Goal: Task Accomplishment & Management: Use online tool/utility

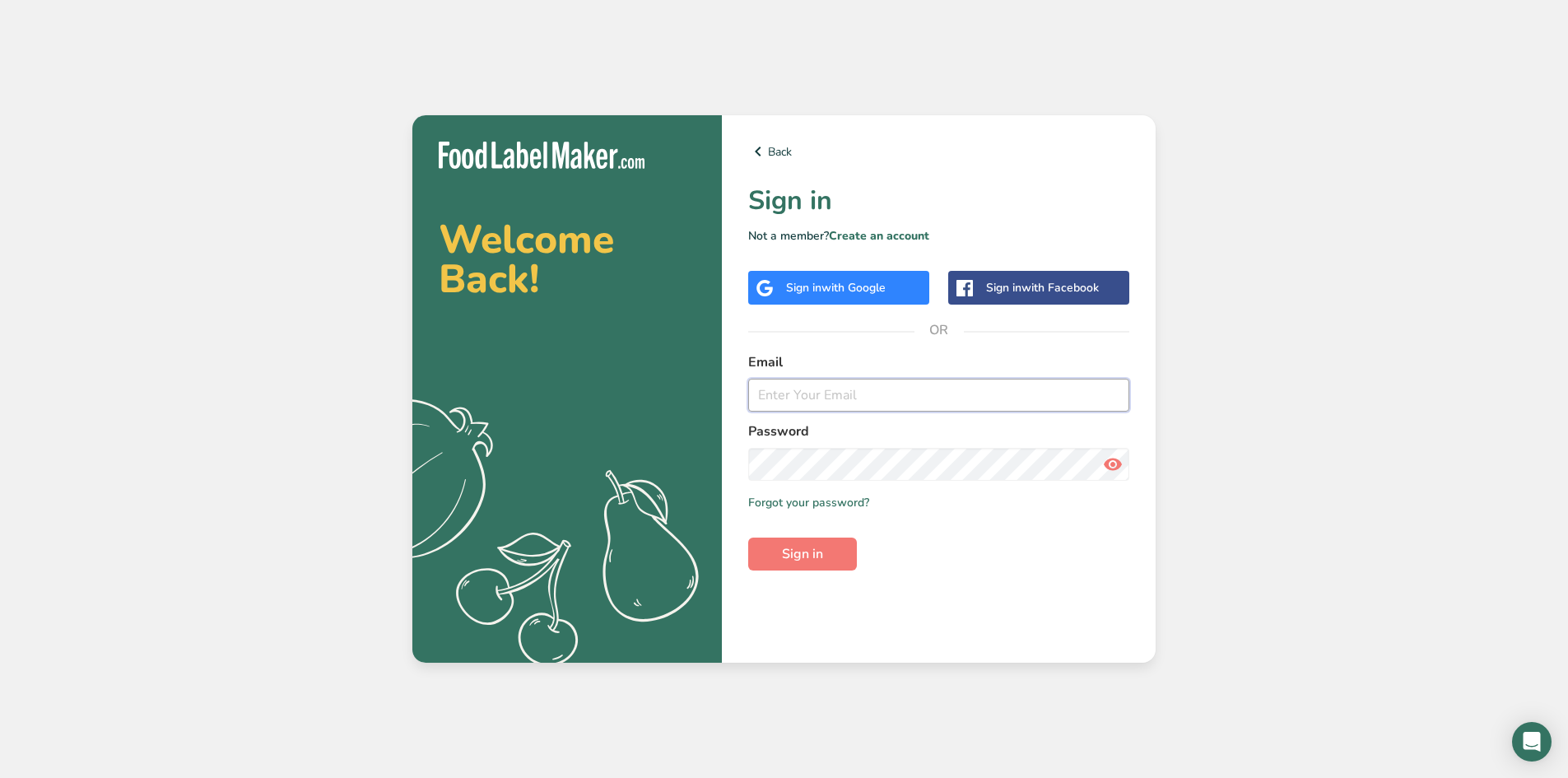
type input "[EMAIL_ADDRESS][DOMAIN_NAME]"
click at [1117, 463] on icon at bounding box center [1112, 464] width 20 height 30
click at [787, 548] on span "Sign in" at bounding box center [802, 554] width 41 height 20
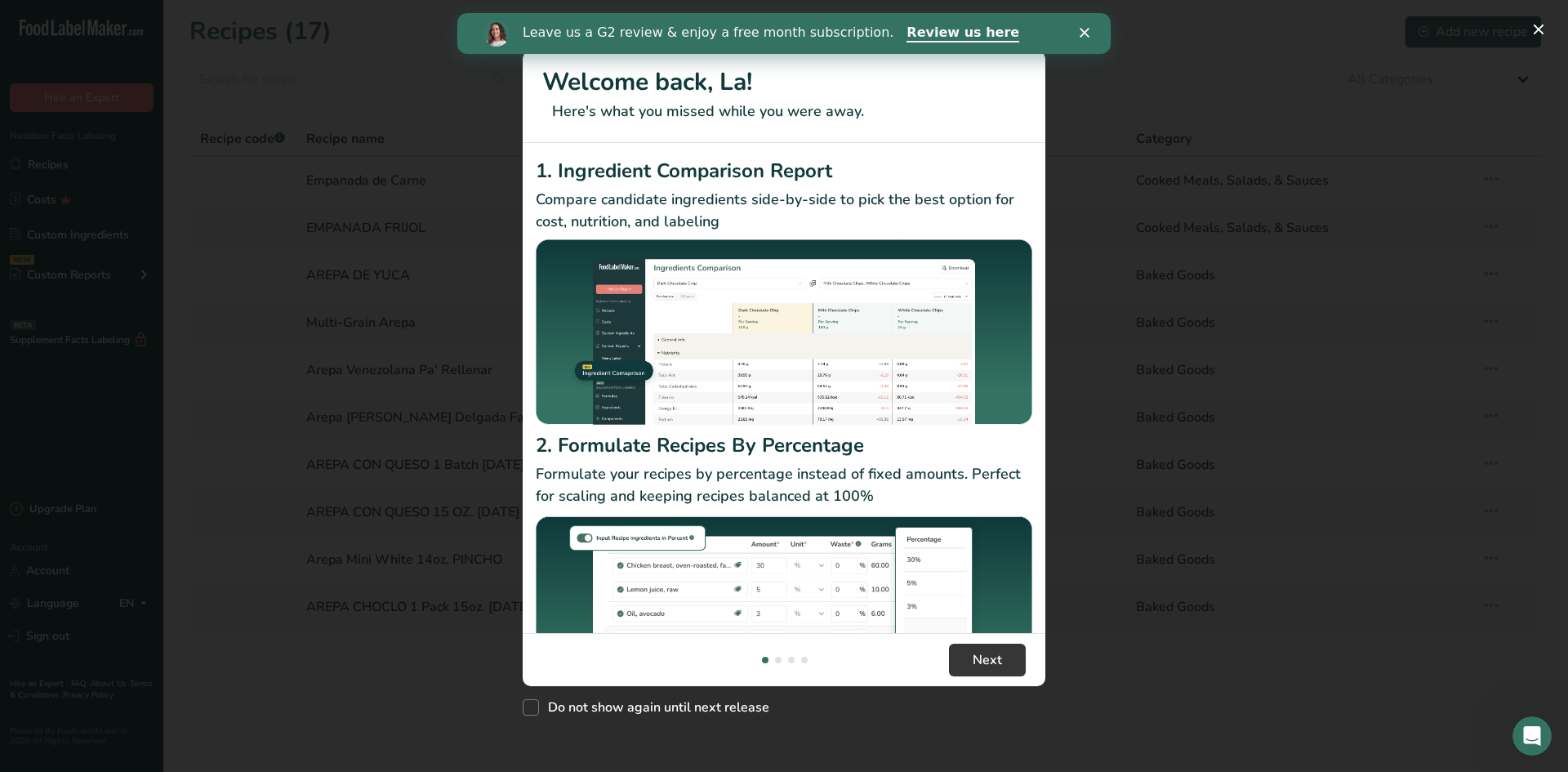
click at [1081, 28] on polygon "Close" at bounding box center [1085, 32] width 9 height 9
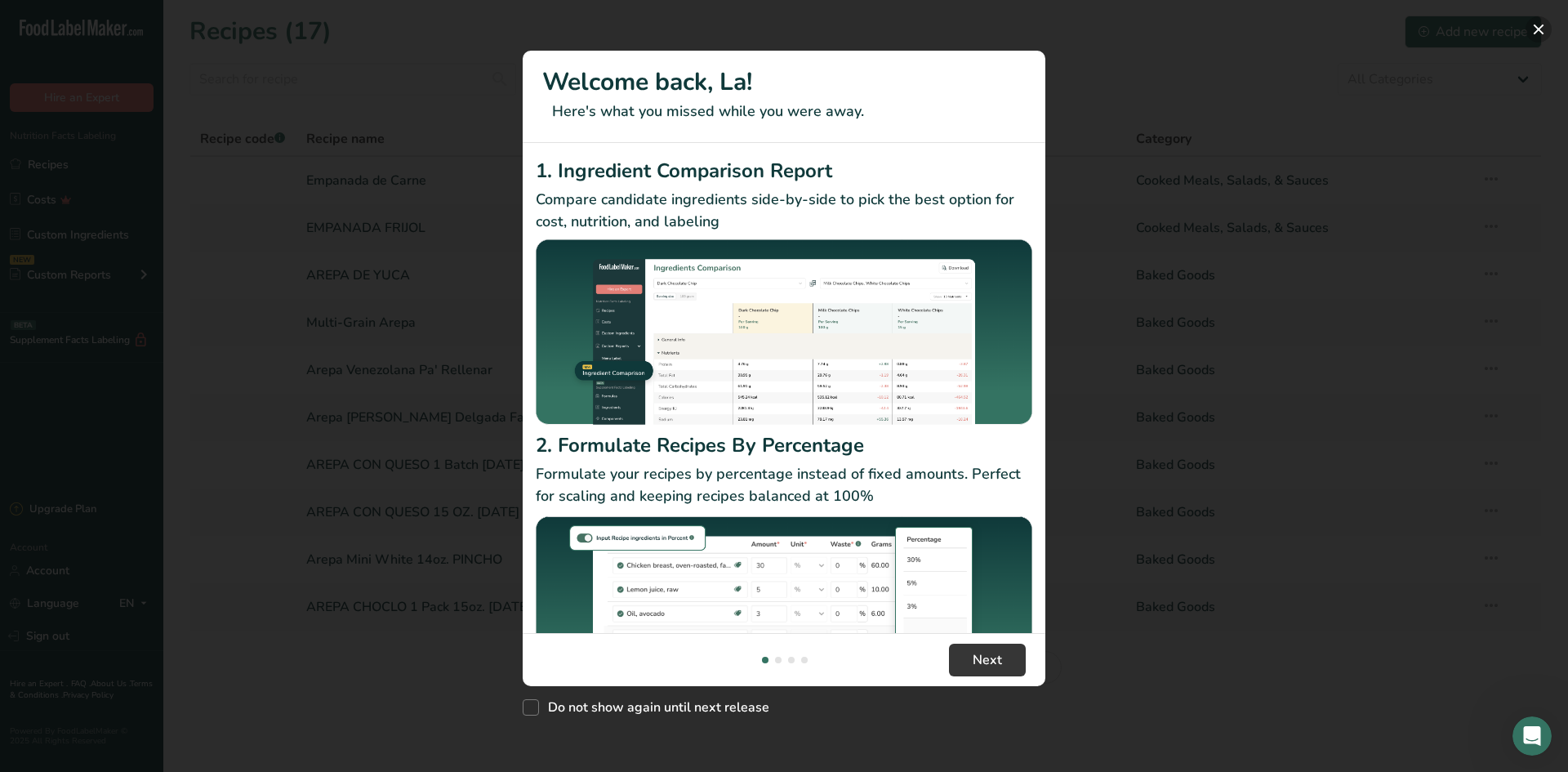
click at [1533, 27] on button "New Features" at bounding box center [1539, 29] width 27 height 27
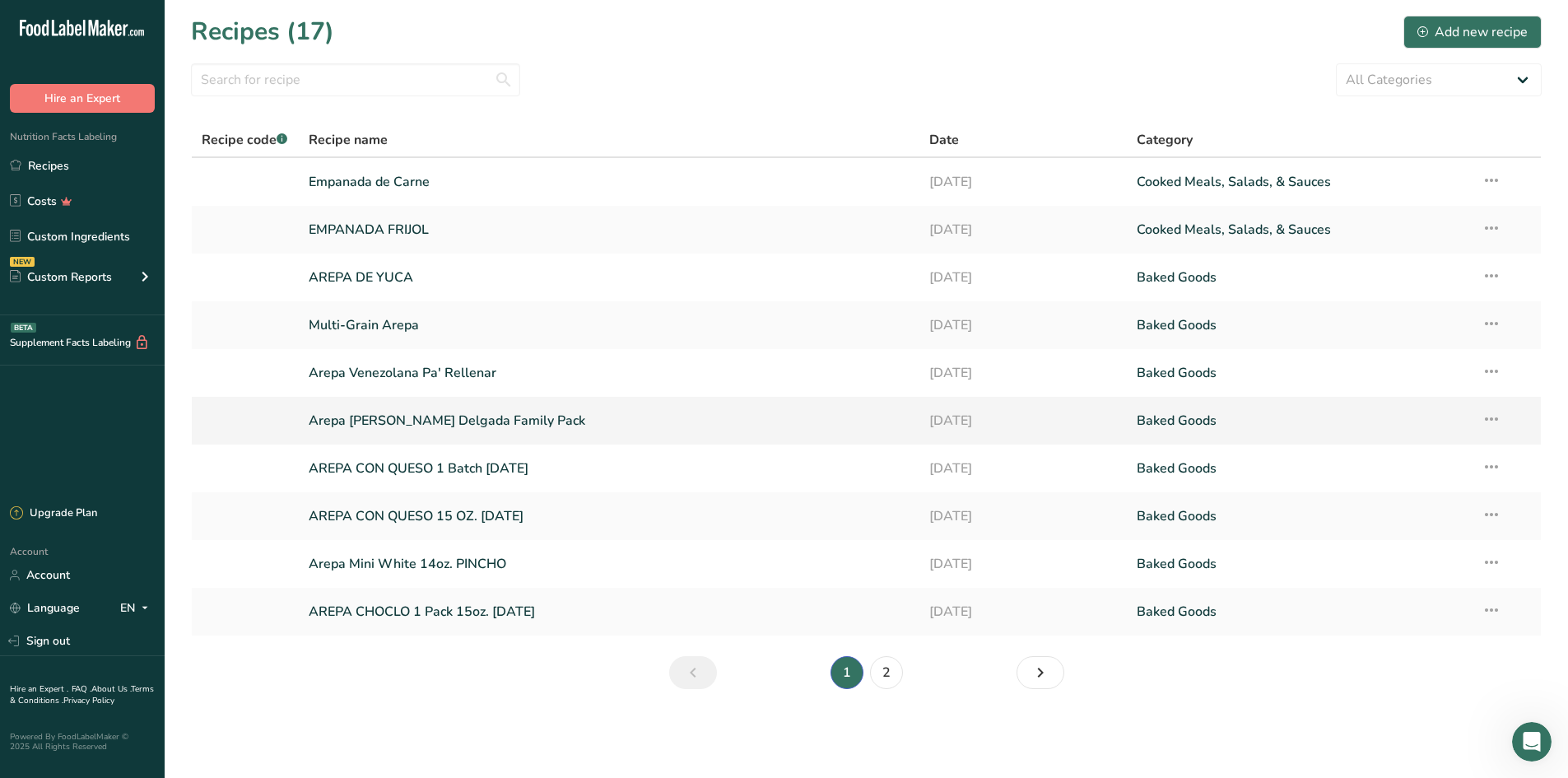
click at [396, 415] on link "Arepa [PERSON_NAME] Delgada Family Pack" at bounding box center [609, 420] width 602 height 34
click at [405, 469] on link "AREPA CON QUESO 1 Batch [DATE]" at bounding box center [609, 468] width 602 height 34
click at [399, 176] on link "Empanada de Carne" at bounding box center [609, 181] width 602 height 34
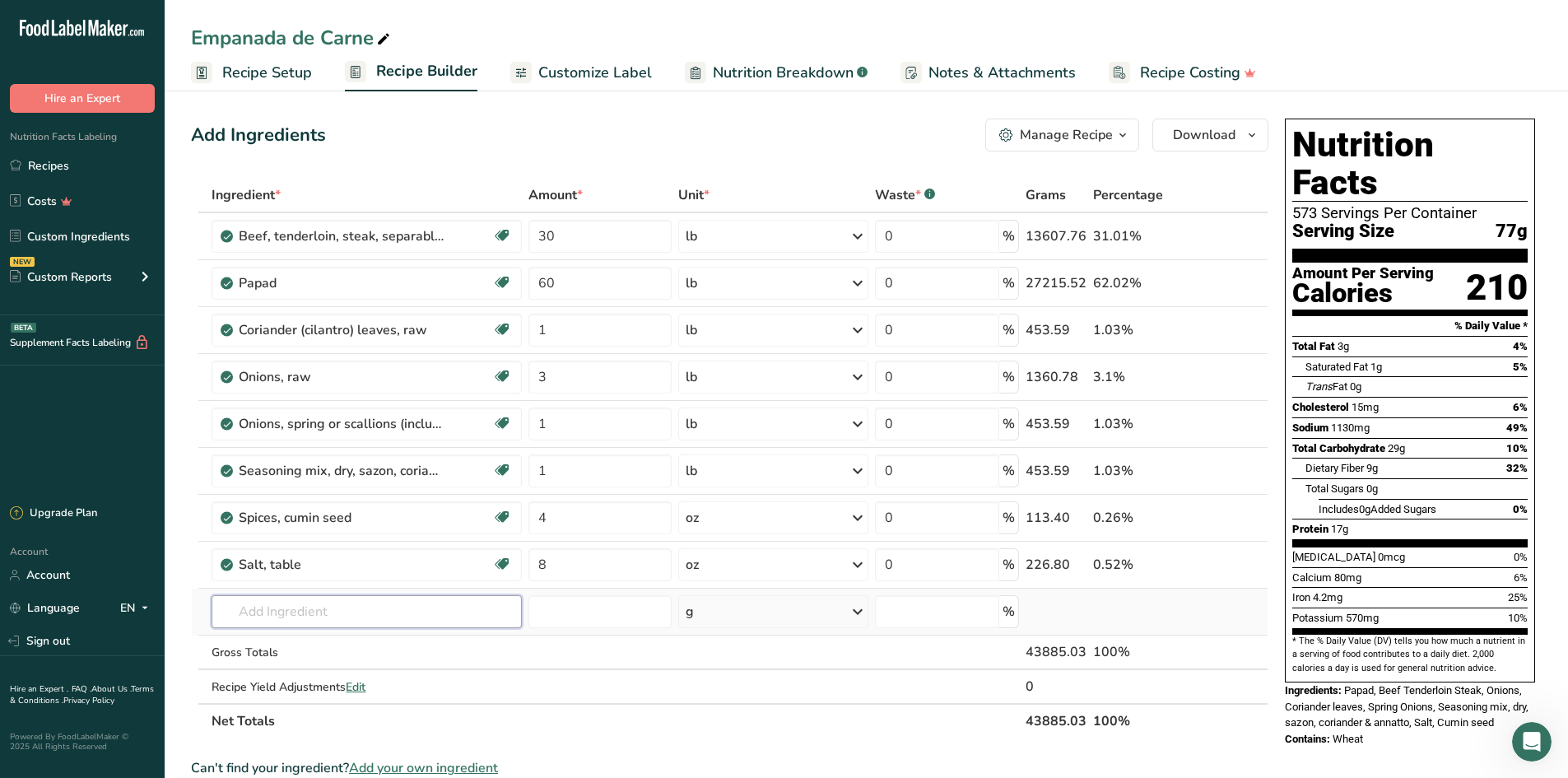
click at [359, 611] on input "text" at bounding box center [367, 611] width 310 height 32
click at [111, 164] on link "Recipes" at bounding box center [82, 165] width 164 height 32
